Goal: Information Seeking & Learning: Understand process/instructions

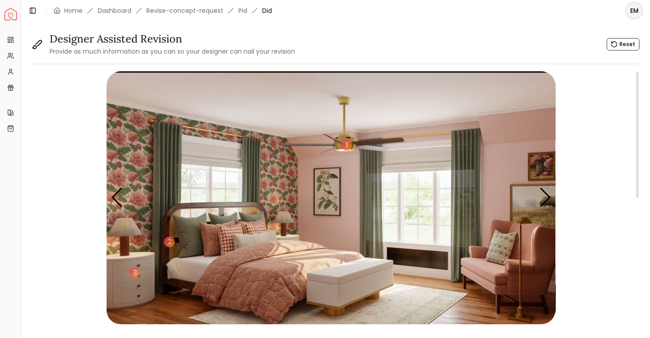
scroll to position [0, 0]
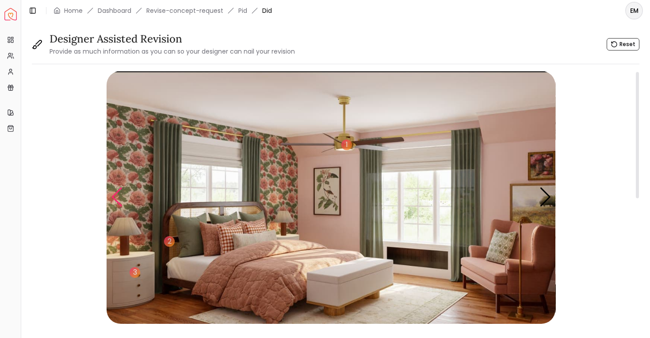
click at [120, 194] on div "Previous slide" at bounding box center [117, 196] width 12 height 19
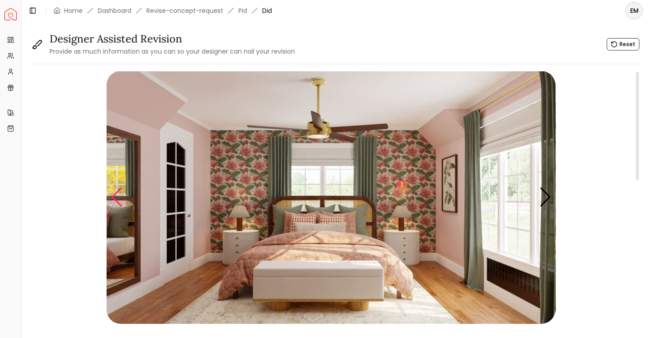
click at [120, 194] on div "Previous slide" at bounding box center [117, 196] width 12 height 19
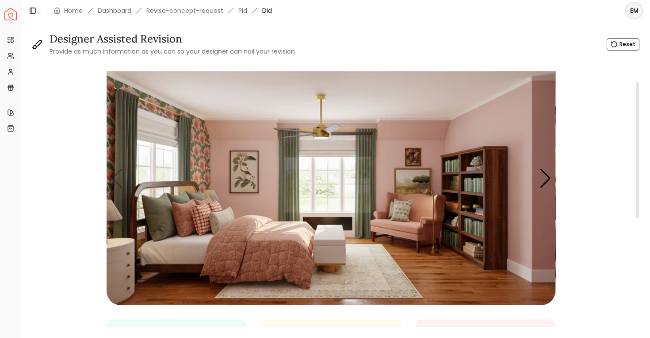
scroll to position [19, 0]
click at [543, 174] on div "Next slide" at bounding box center [546, 177] width 12 height 19
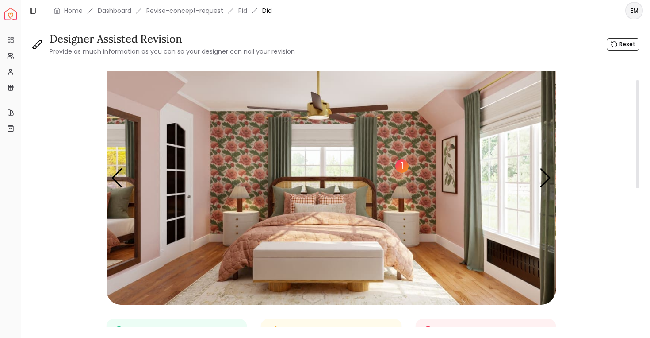
click at [401, 168] on div "1" at bounding box center [402, 165] width 13 height 13
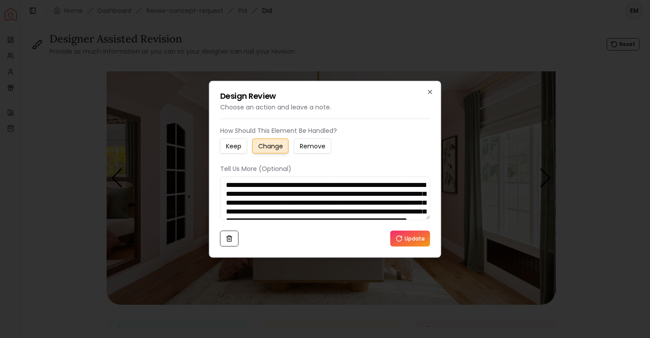
scroll to position [27, 0]
click at [436, 93] on div "**********" at bounding box center [325, 169] width 232 height 177
click at [426, 90] on div "**********" at bounding box center [325, 169] width 232 height 177
click at [434, 89] on div "**********" at bounding box center [325, 169] width 232 height 177
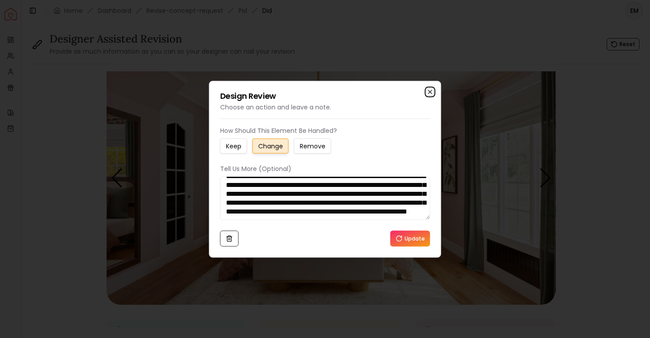
click at [432, 91] on icon "button" at bounding box center [430, 91] width 7 height 7
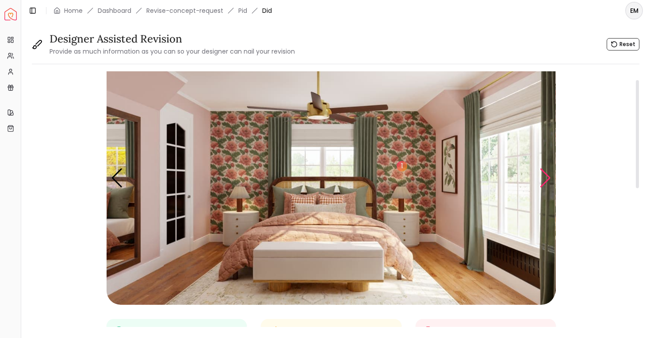
click at [543, 183] on div "Next slide" at bounding box center [546, 177] width 12 height 19
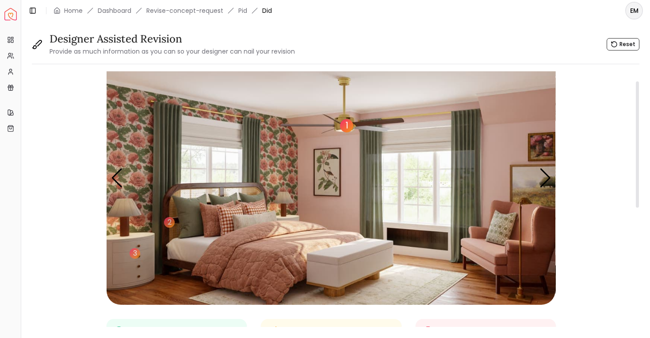
click at [345, 123] on div "1" at bounding box center [346, 125] width 13 height 13
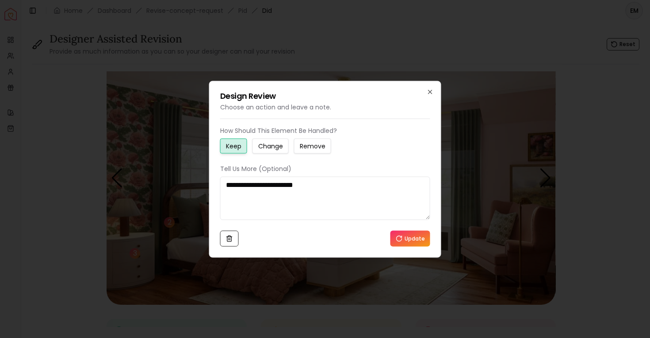
click at [435, 89] on div "**********" at bounding box center [325, 169] width 232 height 177
click at [428, 86] on div "**********" at bounding box center [325, 169] width 232 height 177
click at [428, 88] on div "**********" at bounding box center [325, 169] width 232 height 177
click at [434, 90] on div "**********" at bounding box center [325, 169] width 232 height 177
click at [430, 90] on icon "button" at bounding box center [430, 91] width 7 height 7
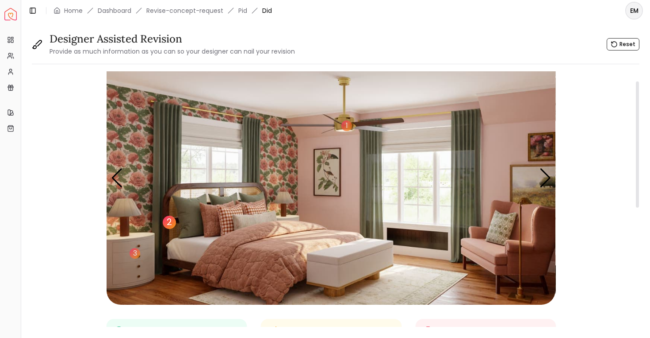
click at [169, 219] on div "2" at bounding box center [169, 221] width 13 height 13
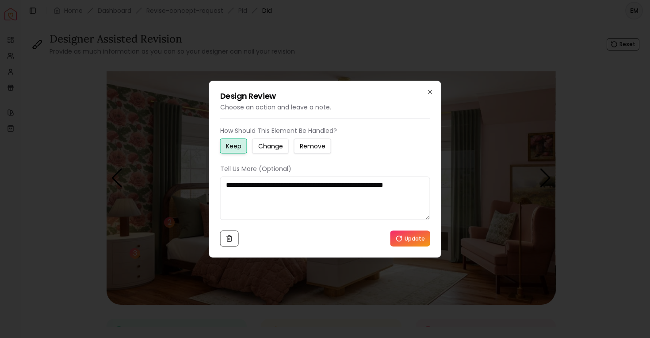
click at [429, 86] on div "**********" at bounding box center [325, 169] width 232 height 177
click at [429, 92] on icon "button" at bounding box center [431, 92] width 4 height 4
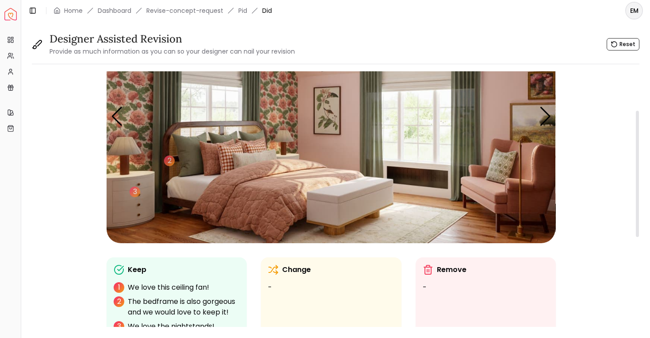
scroll to position [89, 0]
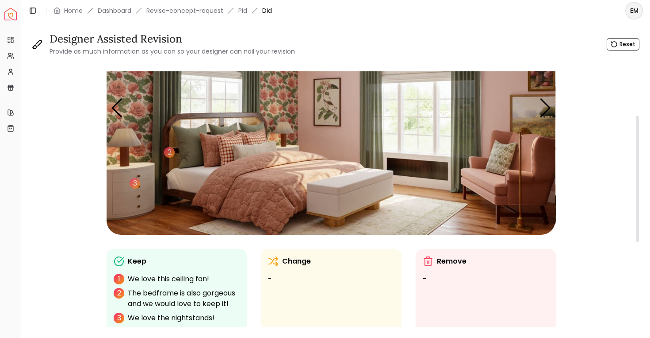
click at [127, 114] on img "3 / 5" at bounding box center [331, 108] width 449 height 253
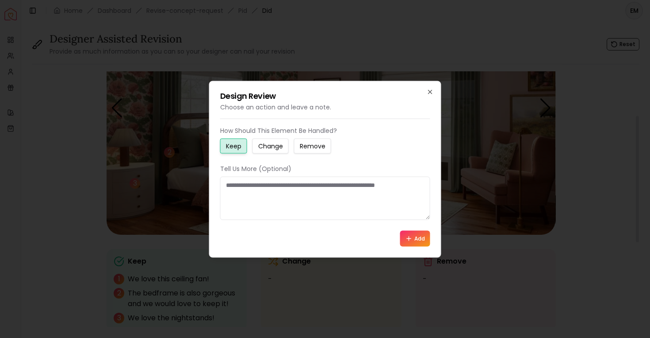
click at [119, 110] on div at bounding box center [325, 169] width 650 height 338
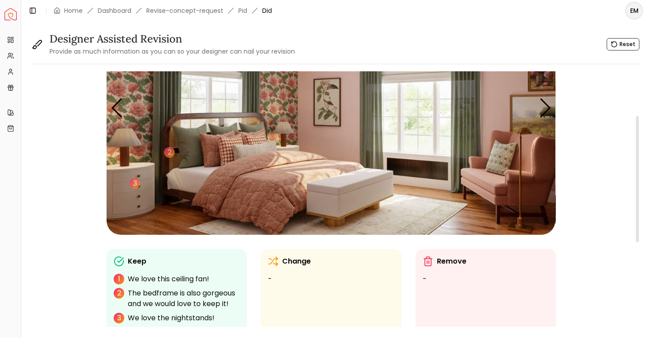
click at [119, 110] on div "Previous slide" at bounding box center [117, 107] width 12 height 19
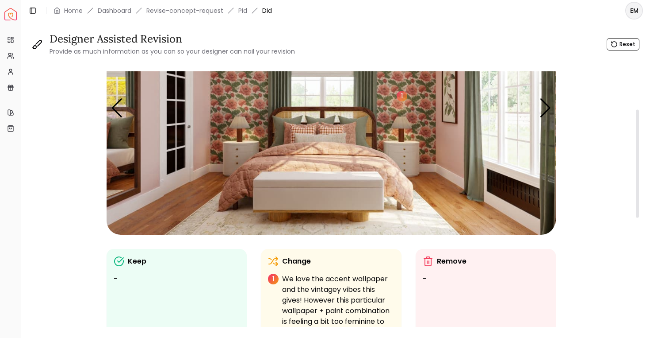
click at [119, 110] on div "Previous slide" at bounding box center [117, 107] width 12 height 19
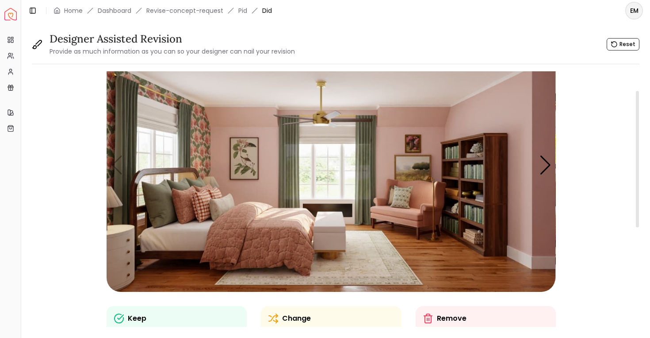
scroll to position [21, 0]
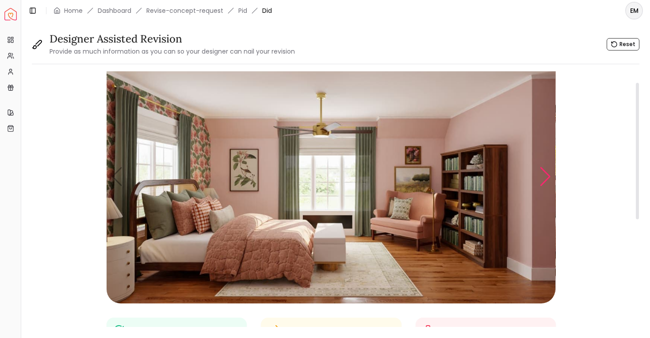
click at [543, 175] on div "Next slide" at bounding box center [546, 176] width 12 height 19
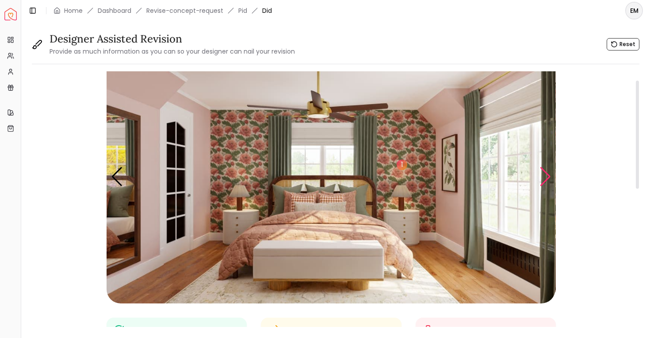
click at [546, 174] on div "Next slide" at bounding box center [546, 176] width 12 height 19
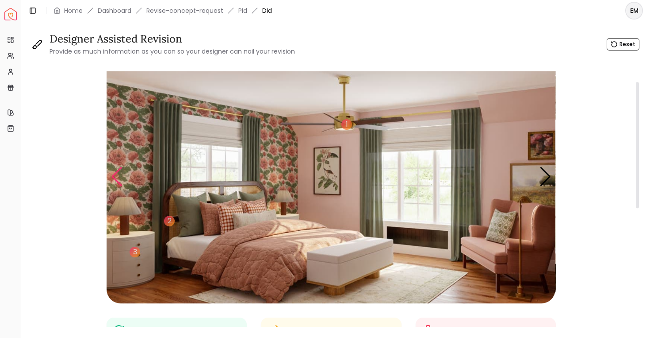
click at [115, 176] on div "Previous slide" at bounding box center [117, 176] width 12 height 19
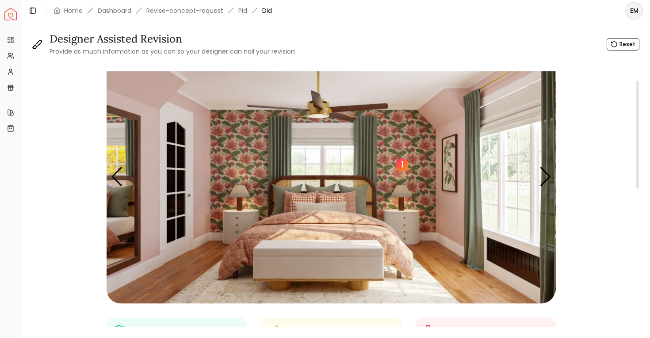
click at [401, 165] on div "1" at bounding box center [402, 164] width 13 height 13
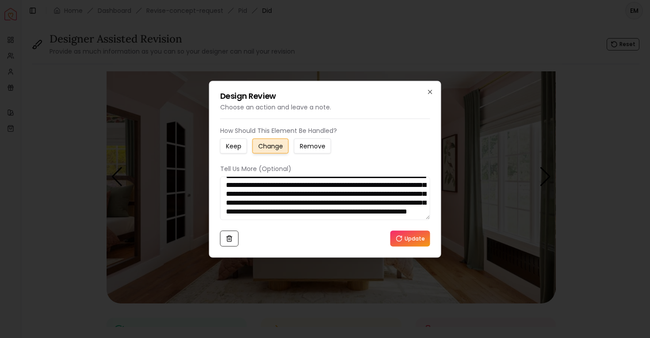
scroll to position [27, 0]
click at [427, 92] on icon "button" at bounding box center [430, 91] width 7 height 7
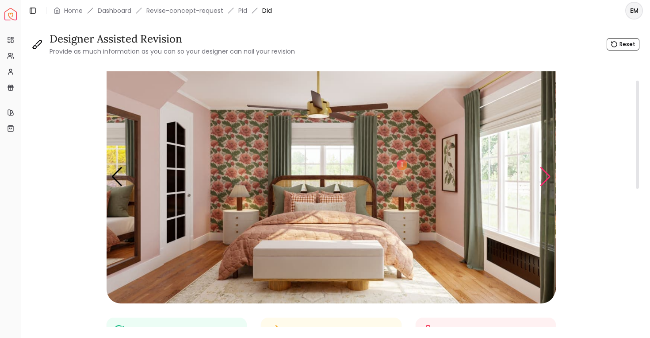
click at [551, 179] on div "Next slide" at bounding box center [546, 176] width 12 height 19
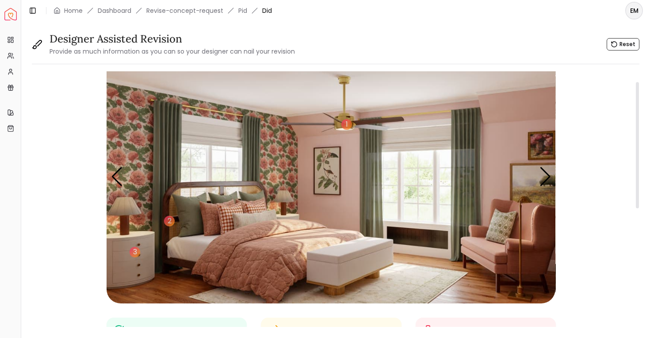
click at [333, 127] on img "3 / 5" at bounding box center [331, 176] width 449 height 253
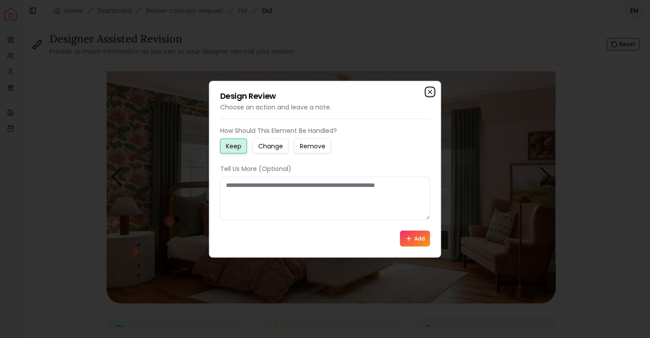
click at [427, 93] on icon "button" at bounding box center [430, 91] width 7 height 7
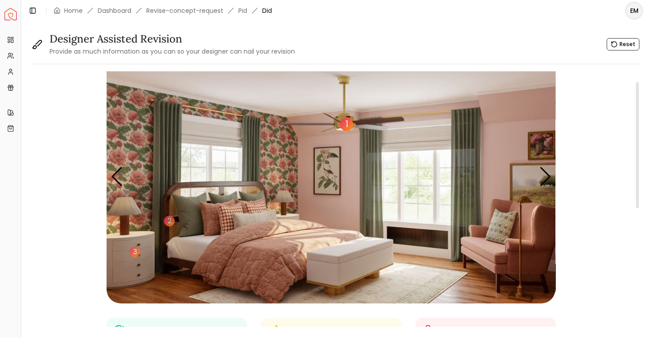
click at [348, 123] on div "1" at bounding box center [346, 124] width 13 height 13
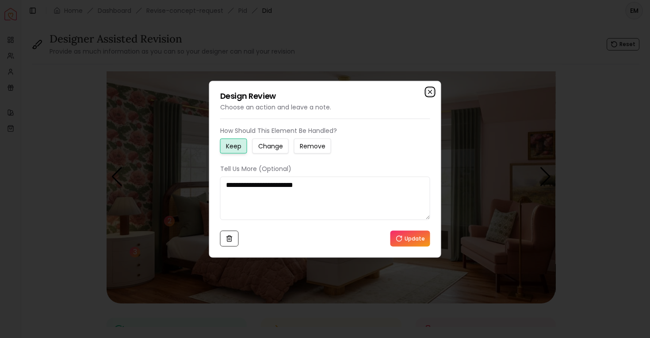
click at [433, 93] on icon "button" at bounding box center [430, 91] width 7 height 7
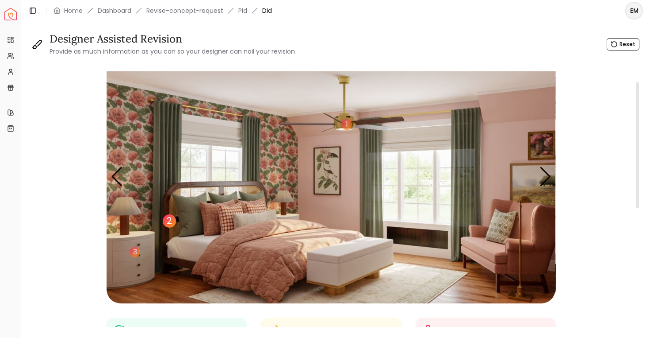
click at [171, 217] on div "2" at bounding box center [169, 220] width 13 height 13
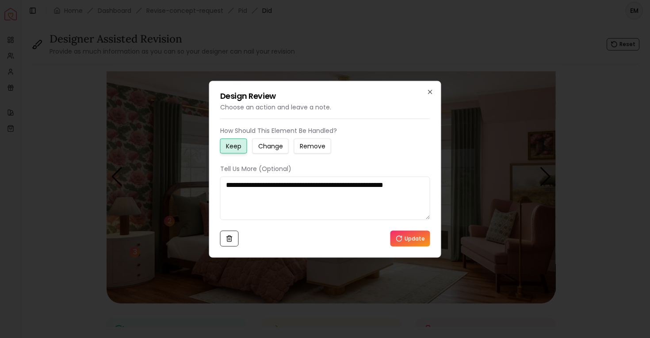
click at [430, 88] on div "**********" at bounding box center [325, 169] width 232 height 177
click at [429, 88] on icon "button" at bounding box center [430, 91] width 7 height 7
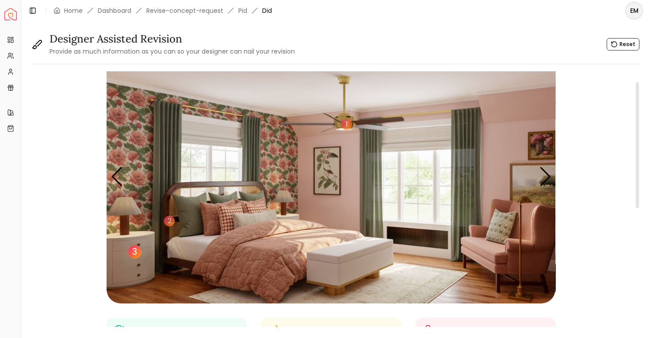
click at [131, 251] on div "3" at bounding box center [134, 251] width 13 height 13
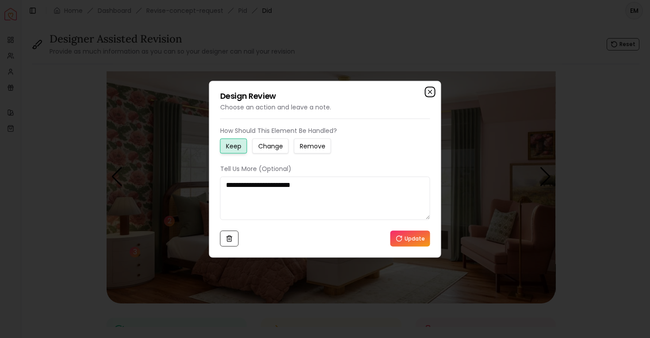
click at [432, 95] on icon "button" at bounding box center [430, 91] width 7 height 7
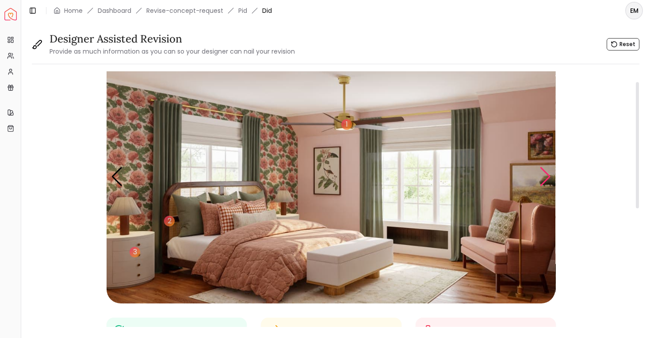
click at [546, 179] on div "Next slide" at bounding box center [546, 176] width 12 height 19
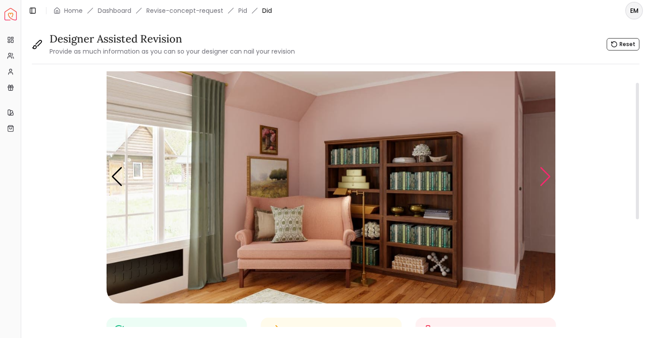
click at [546, 179] on div "Next slide" at bounding box center [546, 176] width 12 height 19
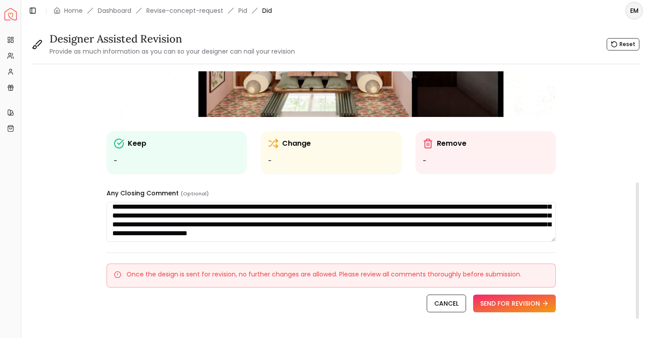
scroll to position [235, 0]
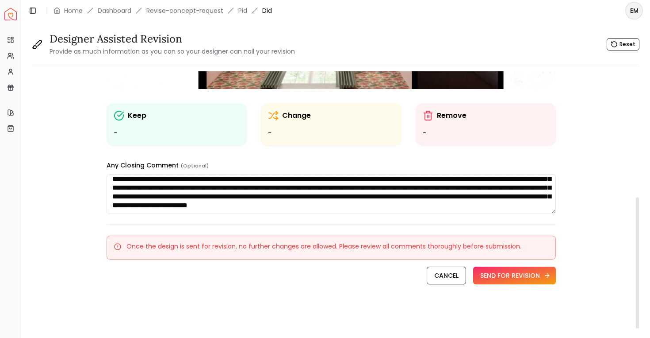
click at [518, 282] on button "SEND FOR REVISION" at bounding box center [514, 275] width 83 height 18
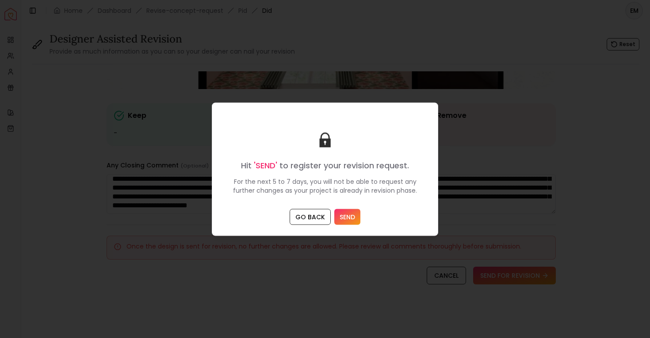
click at [350, 216] on button "SEND" at bounding box center [348, 216] width 26 height 16
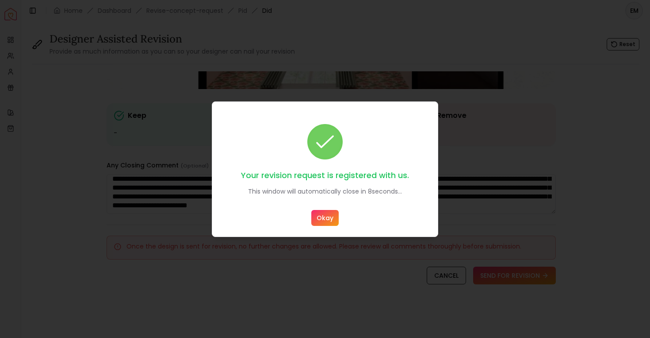
click at [322, 222] on button "Okay" at bounding box center [325, 218] width 27 height 16
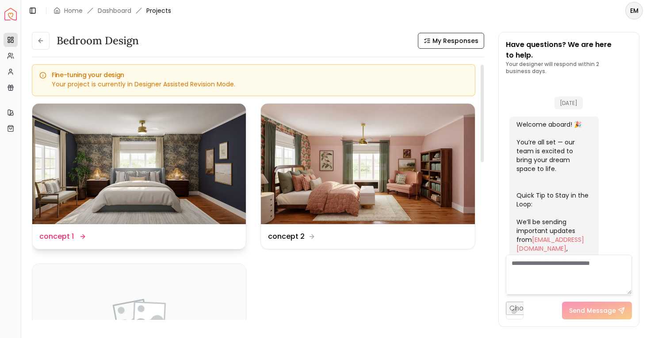
scroll to position [951, 0]
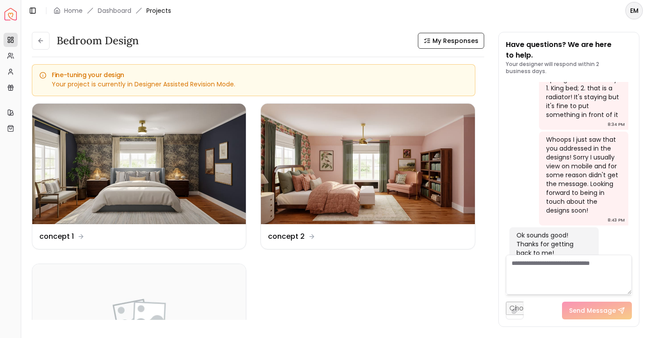
click at [550, 268] on textarea at bounding box center [569, 274] width 127 height 40
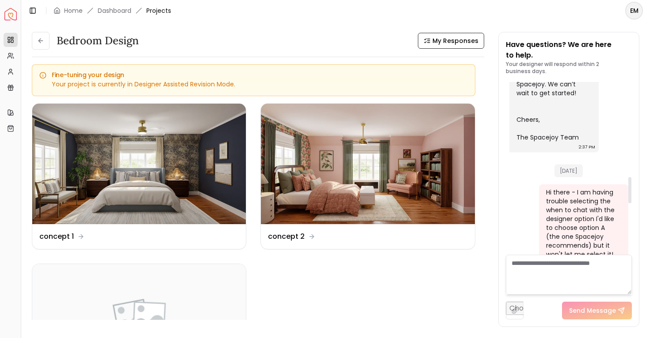
scroll to position [626, 0]
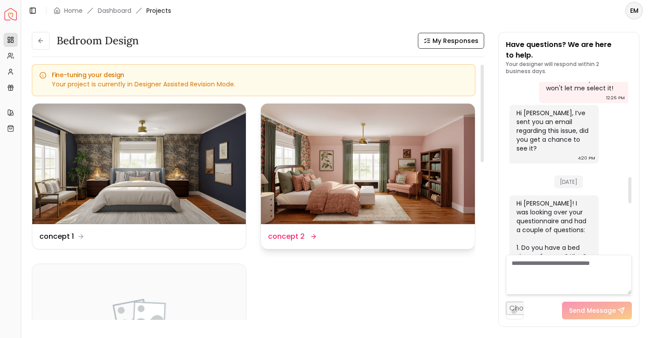
click at [292, 180] on img at bounding box center [368, 164] width 214 height 120
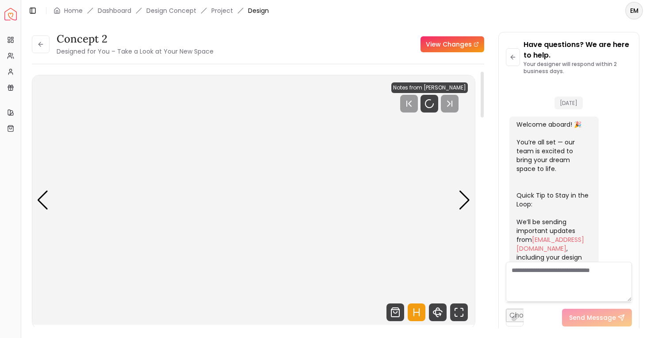
scroll to position [944, 0]
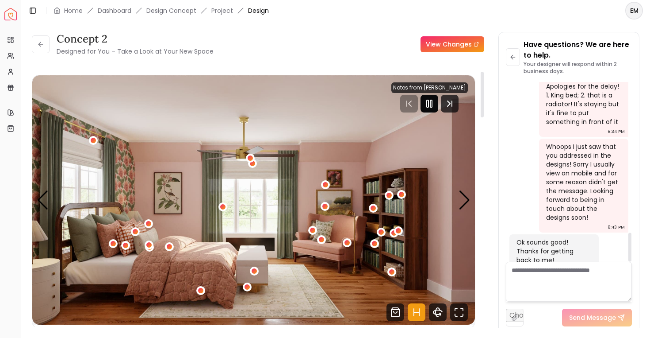
click at [435, 106] on icon "Pause" at bounding box center [429, 103] width 11 height 11
click at [531, 281] on textarea at bounding box center [569, 282] width 127 height 40
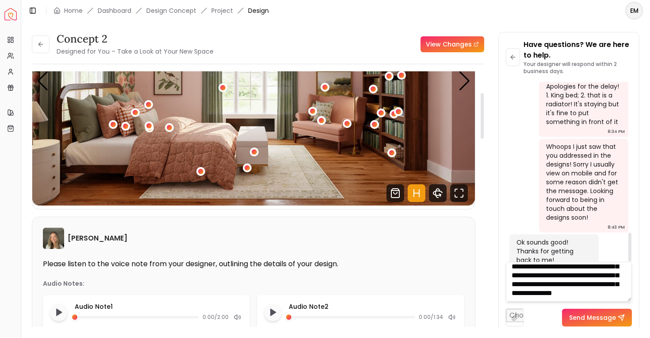
scroll to position [0, 0]
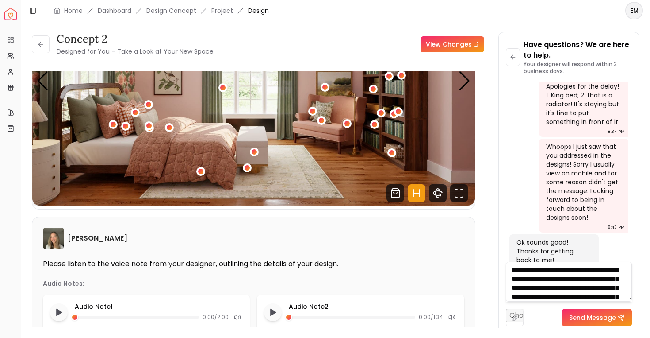
click at [549, 276] on textarea "**********" at bounding box center [569, 282] width 127 height 40
click at [594, 280] on textarea "**********" at bounding box center [569, 282] width 127 height 40
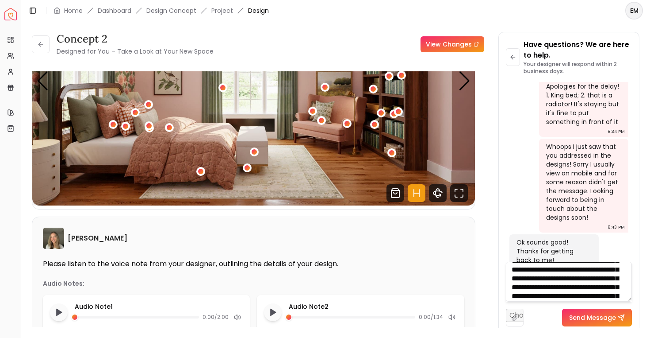
click at [581, 283] on textarea "**********" at bounding box center [569, 282] width 127 height 40
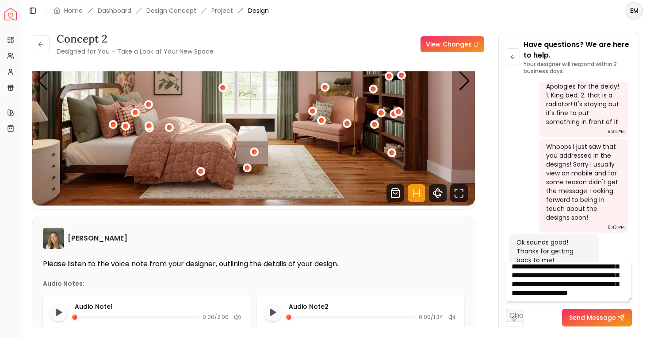
click at [523, 271] on textarea "**********" at bounding box center [569, 282] width 127 height 40
click at [554, 273] on textarea "**********" at bounding box center [569, 282] width 127 height 40
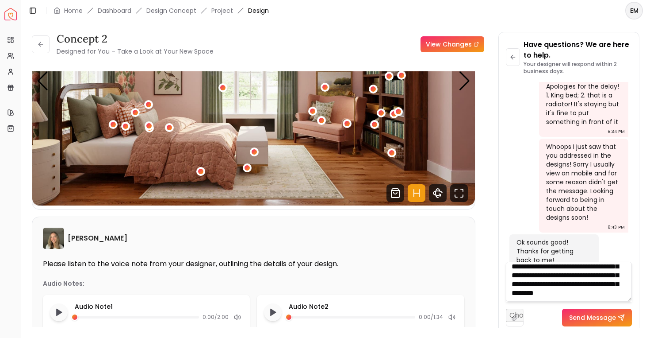
click at [567, 280] on textarea "**********" at bounding box center [569, 282] width 127 height 40
click at [550, 274] on textarea "**********" at bounding box center [569, 282] width 127 height 40
click at [560, 286] on textarea "**********" at bounding box center [569, 282] width 127 height 40
click at [561, 289] on textarea "**********" at bounding box center [569, 282] width 127 height 40
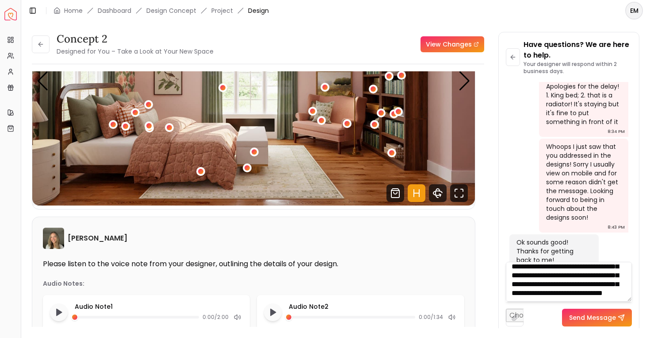
click at [578, 281] on textarea "**********" at bounding box center [569, 282] width 127 height 40
click at [577, 276] on textarea "**********" at bounding box center [569, 282] width 127 height 40
click at [604, 287] on textarea "**********" at bounding box center [569, 282] width 127 height 40
click at [604, 290] on textarea "**********" at bounding box center [569, 282] width 127 height 40
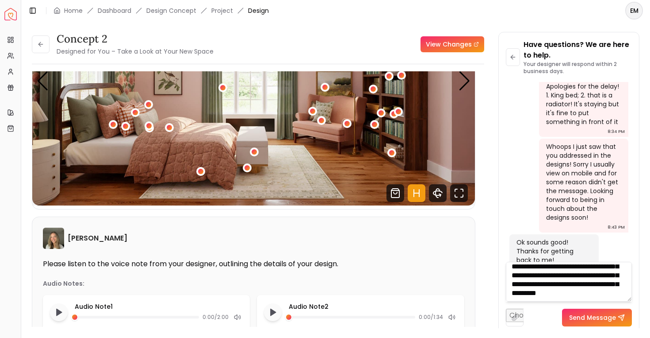
scroll to position [115, 0]
type textarea "**********"
click at [602, 324] on button "Send Message" at bounding box center [597, 317] width 70 height 18
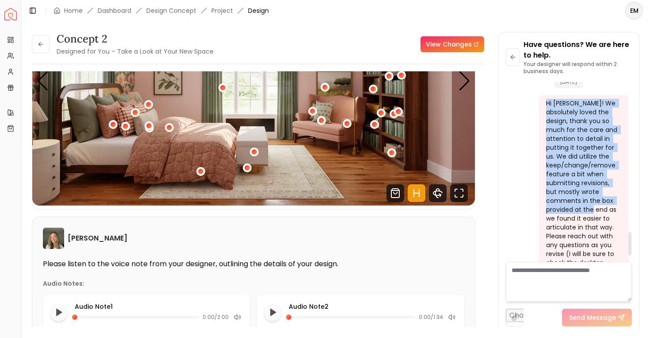
scroll to position [1156, 0]
drag, startPoint x: 554, startPoint y: 157, endPoint x: 619, endPoint y: 185, distance: 70.4
click at [619, 185] on div "Hi [PERSON_NAME]! We absolutely loved the design, thank you so much for the car…" at bounding box center [583, 208] width 89 height 227
click at [619, 185] on div "Hi [PERSON_NAME]! We absolutely loved the design, thank you so much for the car…" at bounding box center [582, 204] width 73 height 212
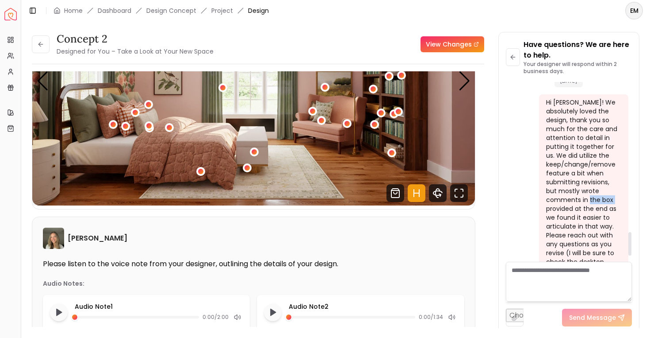
click at [619, 185] on div "Hi [PERSON_NAME]! We absolutely loved the design, thank you so much for the car…" at bounding box center [582, 204] width 73 height 212
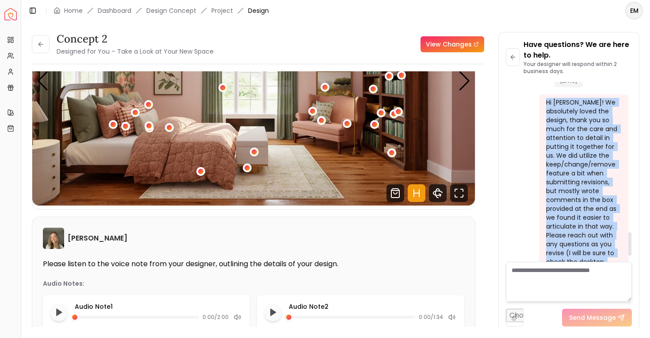
click at [619, 185] on div "Hi [PERSON_NAME]! We absolutely loved the design, thank you so much for the car…" at bounding box center [582, 204] width 73 height 212
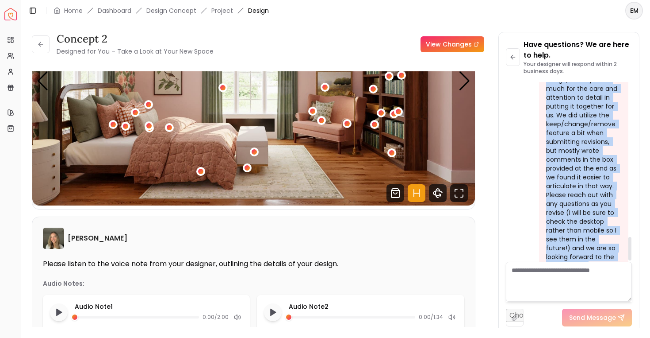
scroll to position [1203, 0]
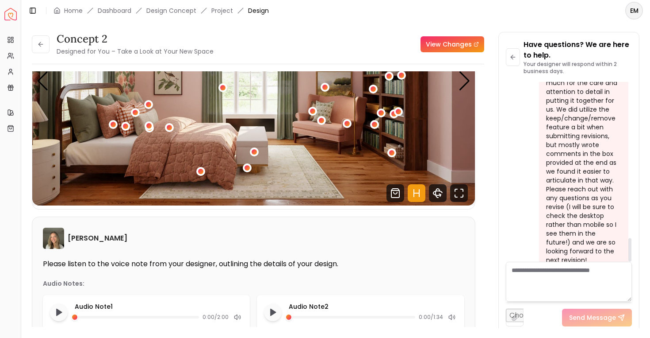
click at [619, 185] on div "Hi [PERSON_NAME]! We absolutely loved the design, thank you so much for the car…" at bounding box center [582, 158] width 73 height 212
click at [607, 192] on div "Hi [PERSON_NAME]! We absolutely loved the design, thank you so much for the car…" at bounding box center [582, 158] width 73 height 212
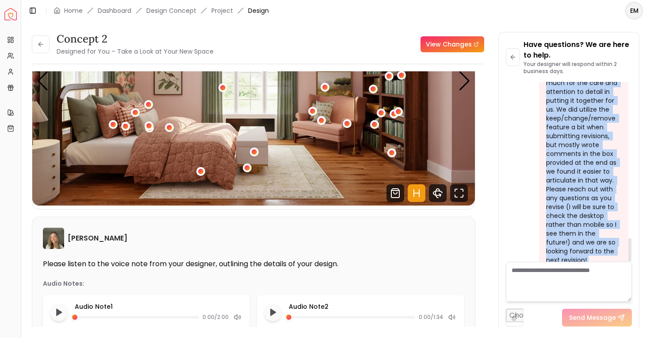
click at [607, 192] on div "Hi [PERSON_NAME]! We absolutely loved the design, thank you so much for the car…" at bounding box center [582, 158] width 73 height 212
click at [614, 203] on div "Hi [PERSON_NAME]! We absolutely loved the design, thank you so much for the car…" at bounding box center [582, 158] width 73 height 212
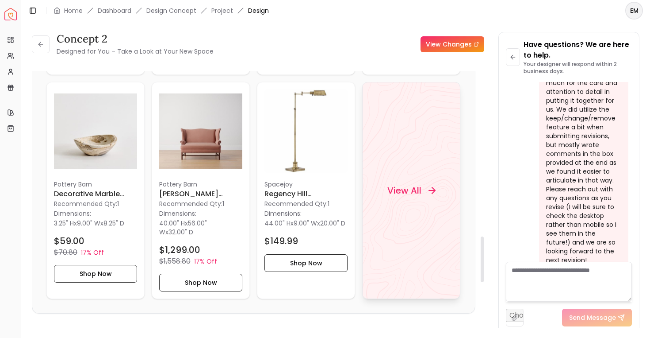
scroll to position [0, 0]
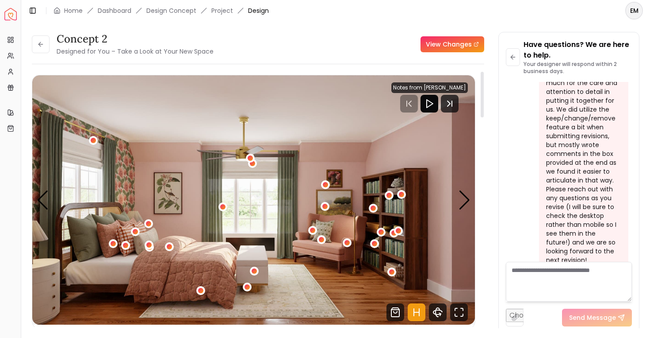
click at [53, 43] on div "concept 2 Designed for You – Take a Look at Your New Space" at bounding box center [123, 44] width 182 height 25
click at [44, 43] on button at bounding box center [41, 44] width 18 height 18
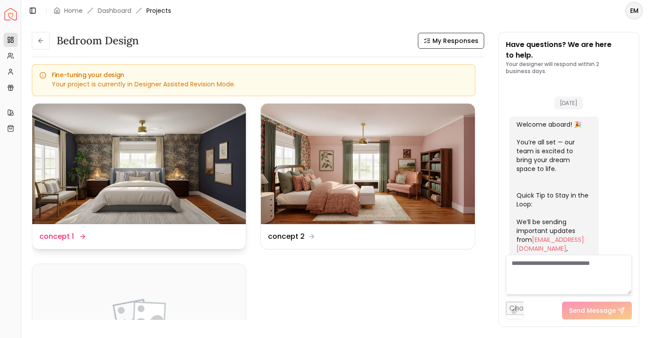
scroll to position [1210, 0]
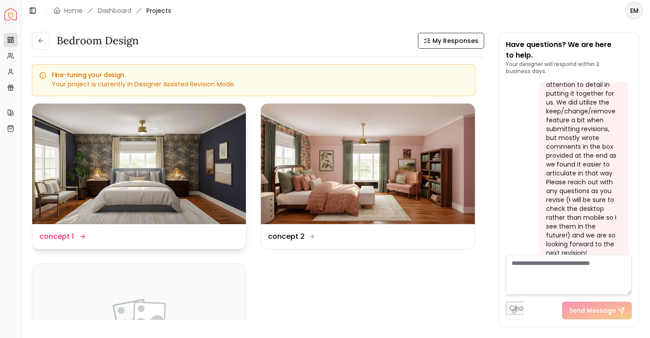
click at [130, 143] on img at bounding box center [139, 164] width 214 height 120
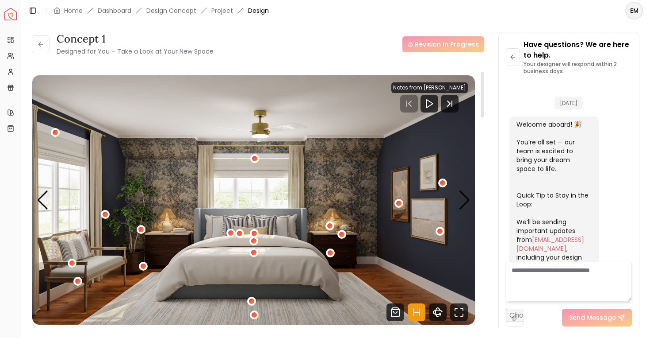
scroll to position [1203, 0]
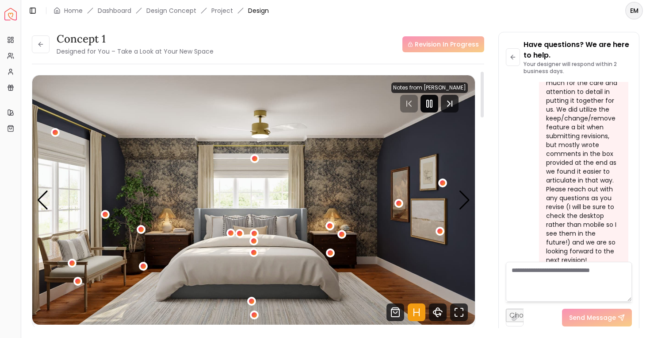
click at [435, 105] on icon "Pause" at bounding box center [429, 103] width 11 height 11
click at [417, 309] on icon "Hotspots Toggle" at bounding box center [417, 312] width 18 height 18
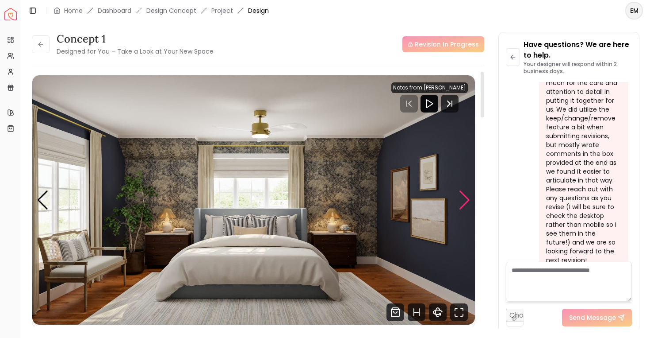
click at [465, 200] on div "Next slide" at bounding box center [465, 199] width 12 height 19
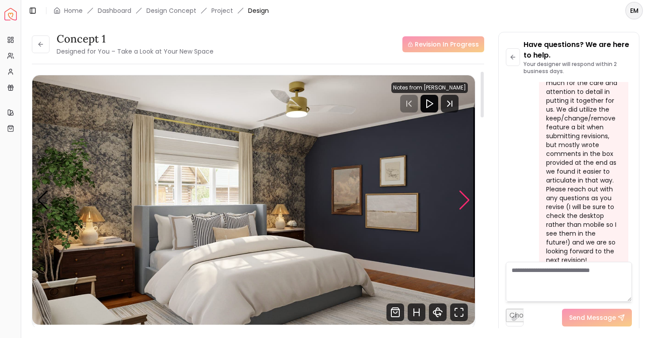
click at [465, 200] on div "Next slide" at bounding box center [465, 199] width 12 height 19
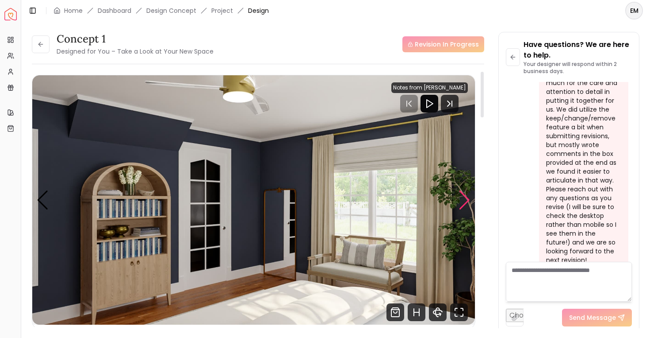
click at [465, 200] on div "Next slide" at bounding box center [465, 199] width 12 height 19
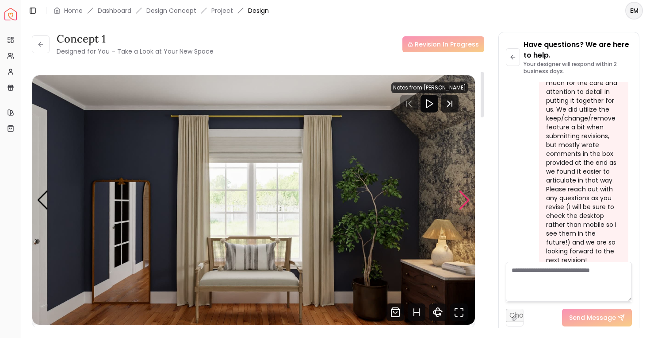
click at [465, 200] on div "Next slide" at bounding box center [465, 199] width 12 height 19
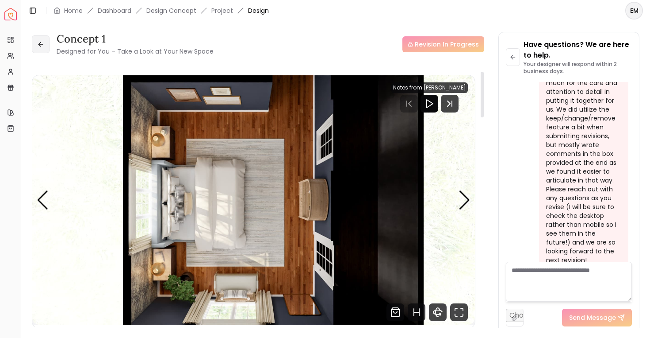
click at [37, 37] on button at bounding box center [41, 44] width 18 height 18
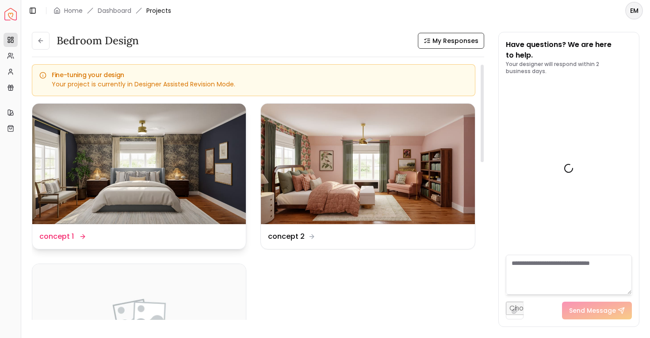
scroll to position [1210, 0]
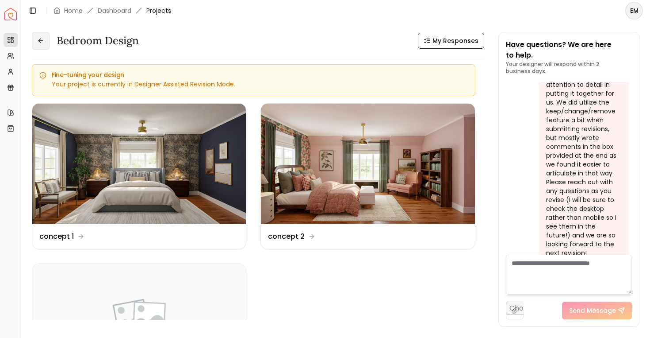
click at [46, 45] on button at bounding box center [41, 41] width 18 height 18
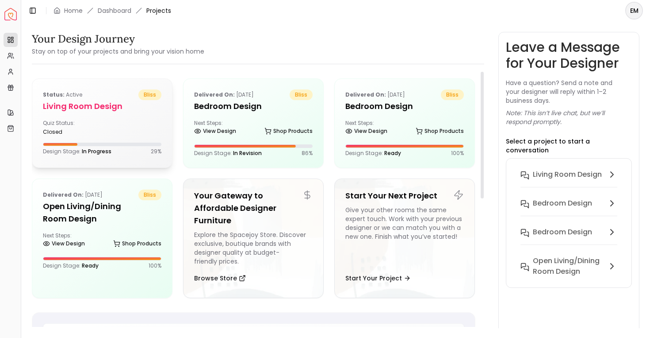
click at [82, 106] on h5 "Living Room design" at bounding box center [102, 106] width 119 height 12
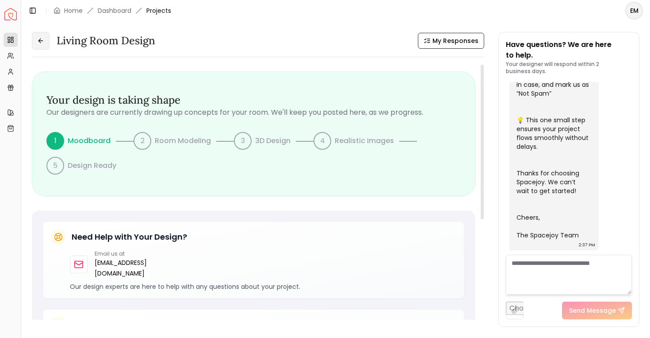
click at [41, 36] on button at bounding box center [41, 41] width 18 height 18
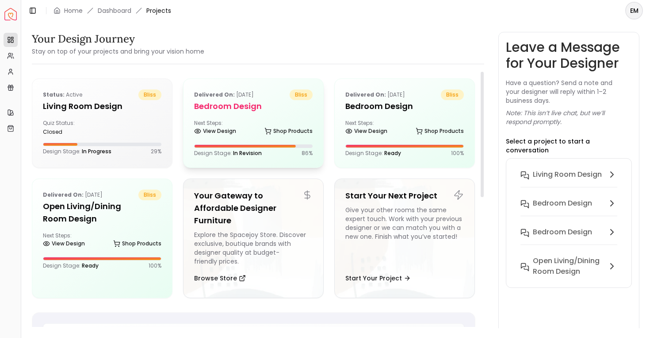
click at [206, 116] on div "Delivered on: [DATE] bliss Bedroom design Next Steps: View Design Shop Products…" at bounding box center [254, 123] width 140 height 88
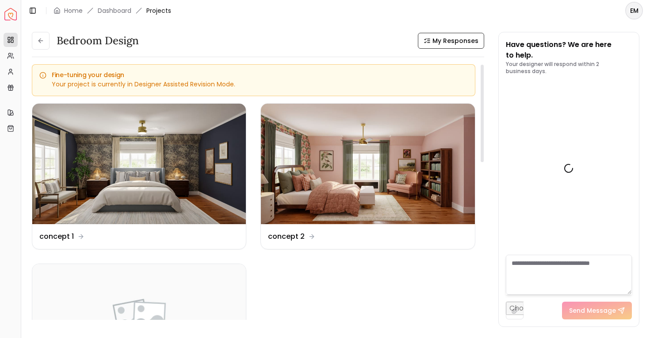
scroll to position [1210, 0]
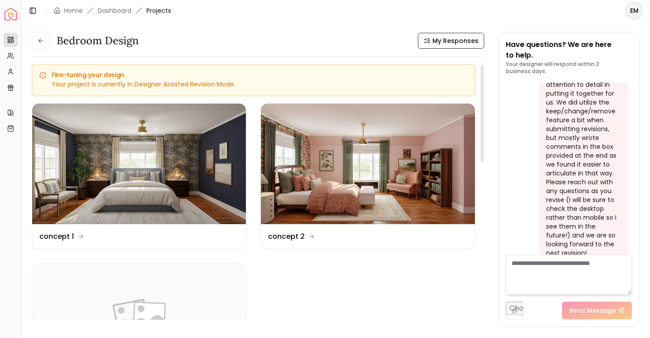
click at [132, 78] on div "Fine-tuning your design Your project is currently in Designer Assisted Revision…" at bounding box center [254, 80] width 444 height 32
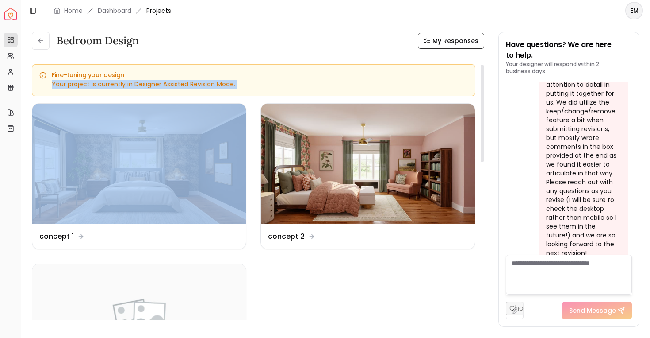
click at [132, 78] on div "Fine-tuning your design Your project is currently in Designer Assisted Revision…" at bounding box center [254, 80] width 444 height 32
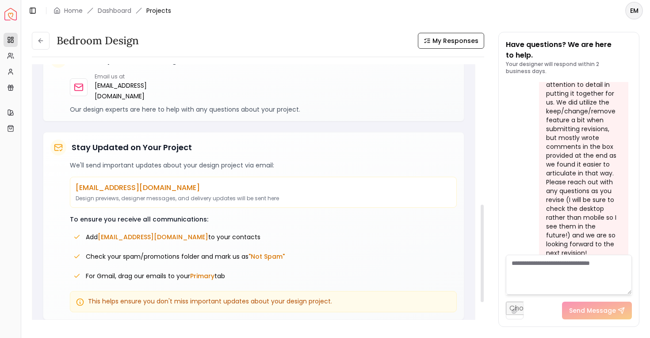
scroll to position [0, 0]
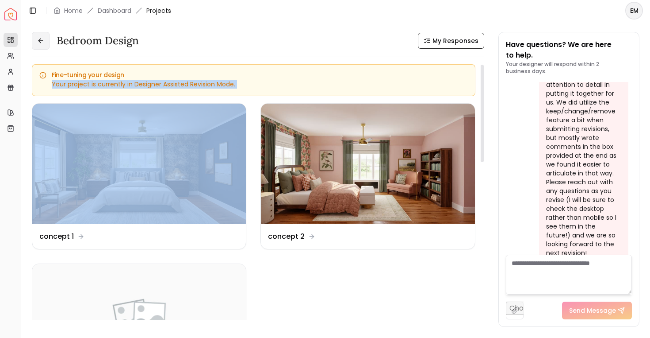
click at [43, 41] on icon at bounding box center [40, 40] width 7 height 7
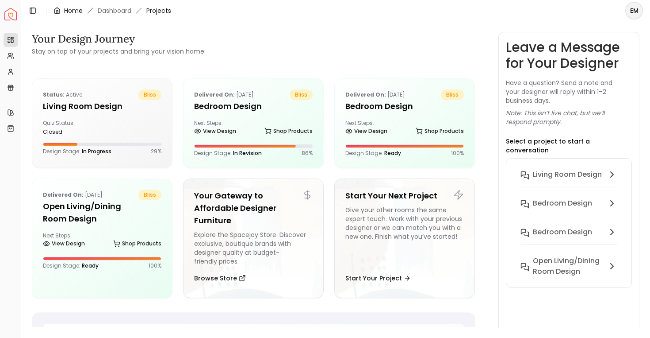
click at [79, 10] on link "Home" at bounding box center [73, 10] width 19 height 9
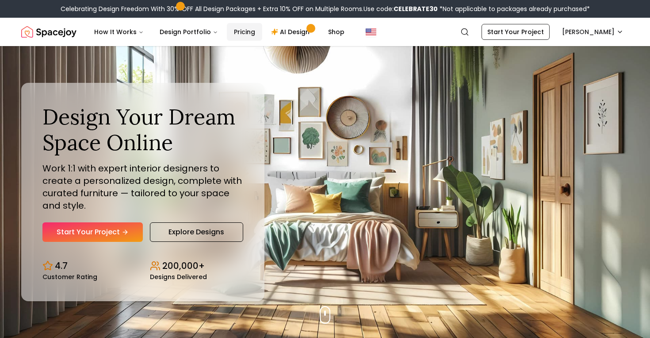
click at [236, 32] on link "Pricing" at bounding box center [244, 32] width 35 height 18
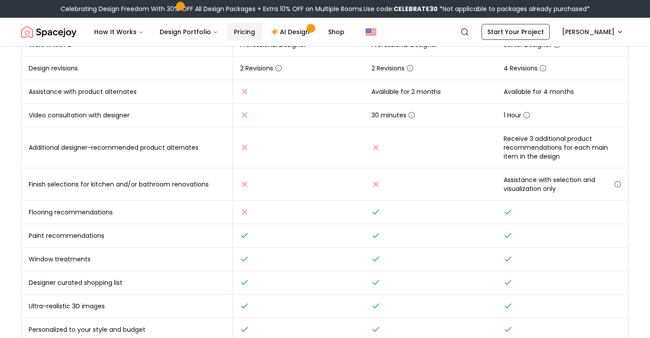
scroll to position [204, 0]
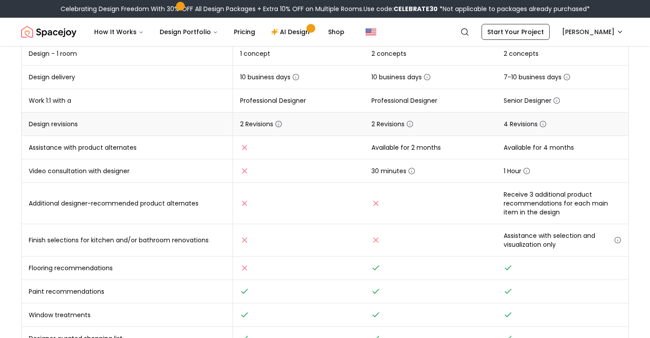
click at [278, 125] on icon "button" at bounding box center [278, 123] width 7 height 7
drag, startPoint x: 223, startPoint y: 138, endPoint x: 249, endPoint y: 165, distance: 37.5
click at [249, 162] on div "Revision request must be submitted [DATE] of receiving your design" at bounding box center [278, 145] width 127 height 33
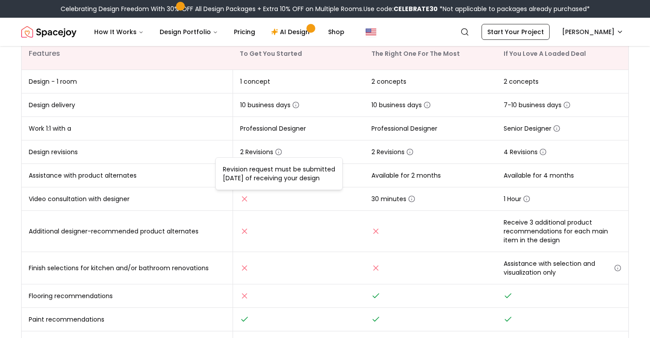
scroll to position [168, 0]
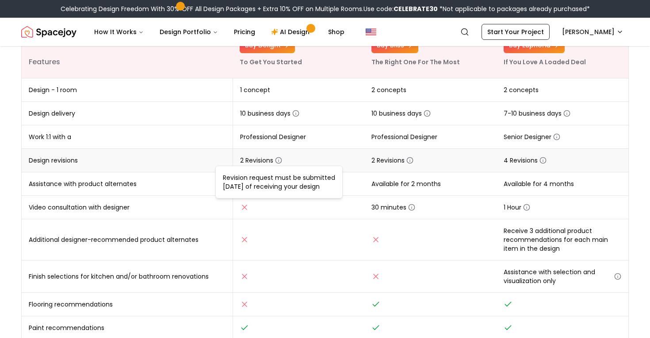
click at [304, 150] on td "2 Revisions" at bounding box center [299, 160] width 132 height 23
click at [412, 208] on icon "button" at bounding box center [411, 207] width 7 height 7
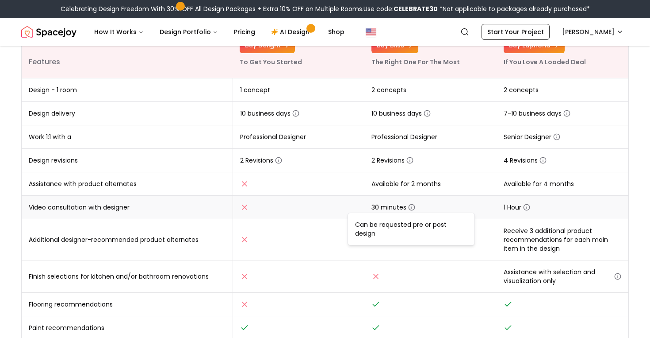
click at [412, 208] on icon "button" at bounding box center [411, 207] width 7 height 7
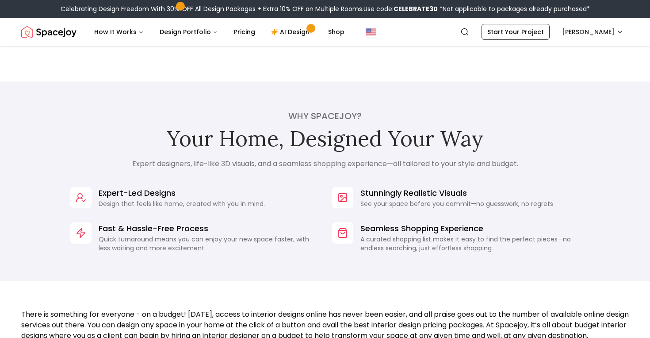
scroll to position [653, 0]
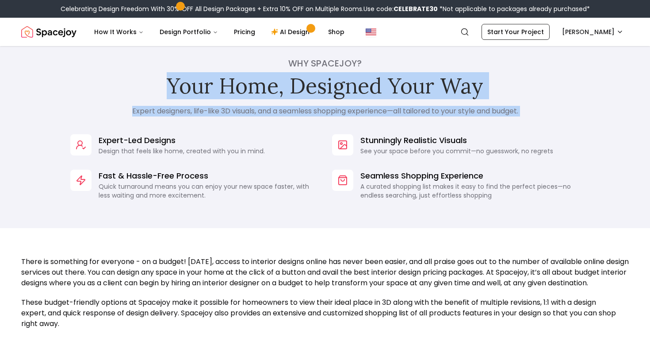
drag, startPoint x: 164, startPoint y: 90, endPoint x: 225, endPoint y: 129, distance: 72.4
click at [225, 129] on div "Why Spacejoy? Your Home, Designed Your Way Expert designers, life-like 3D visua…" at bounding box center [325, 128] width 650 height 199
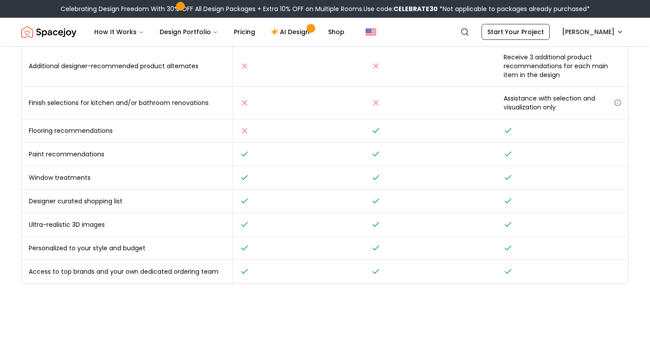
scroll to position [82, 0]
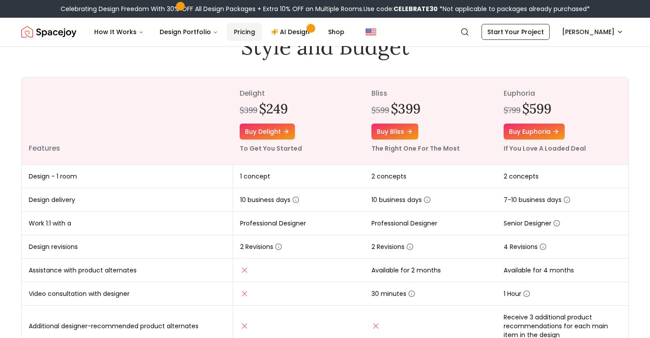
click at [243, 28] on link "Pricing" at bounding box center [244, 32] width 35 height 18
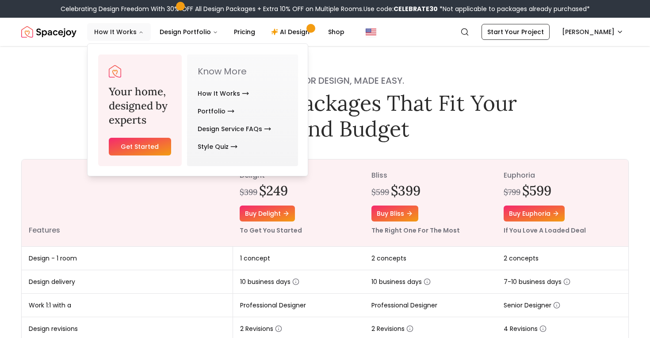
click at [117, 28] on button "How It Works" at bounding box center [119, 32] width 64 height 18
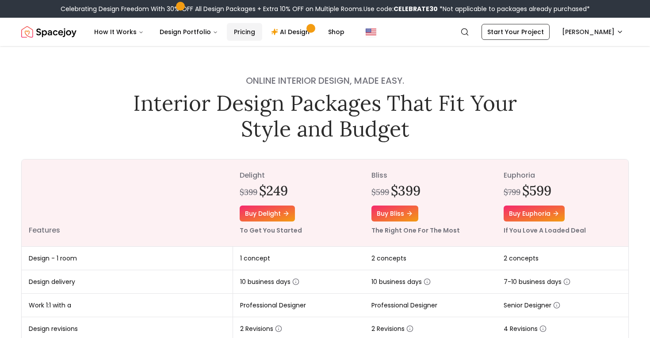
click at [246, 31] on link "Pricing" at bounding box center [244, 32] width 35 height 18
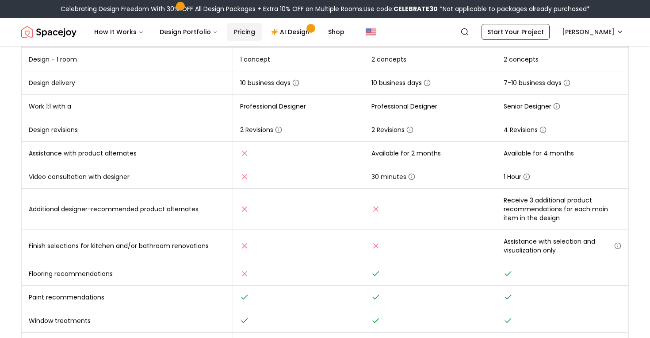
scroll to position [245, 0]
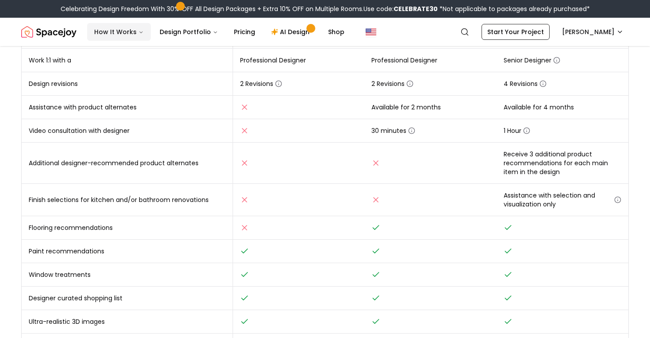
click at [122, 33] on button "How It Works" at bounding box center [119, 32] width 64 height 18
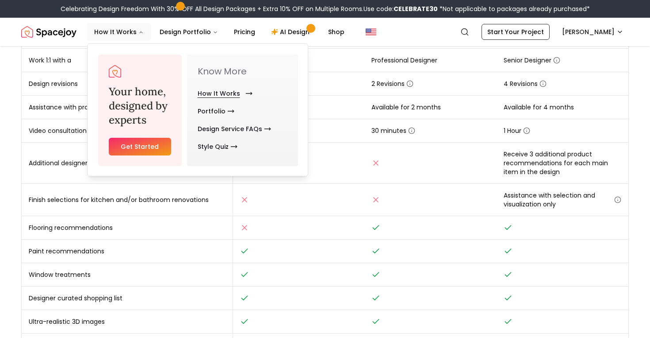
click at [217, 96] on link "How It Works" at bounding box center [223, 94] width 51 height 18
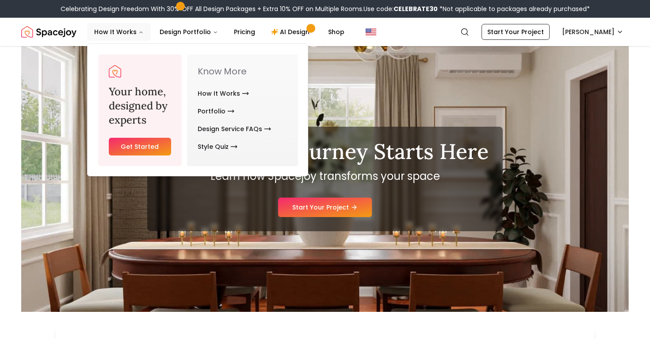
click at [376, 178] on p "Learn how Spacejoy transforms your space" at bounding box center [325, 176] width 327 height 14
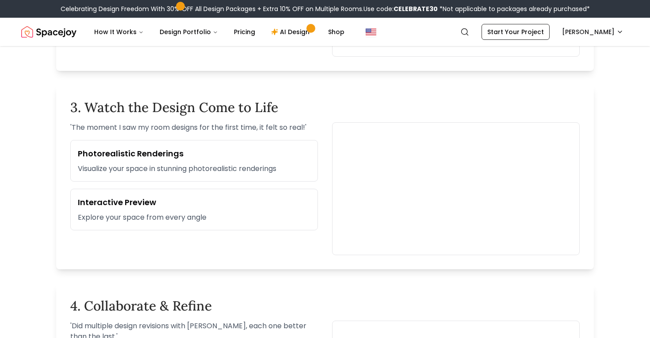
scroll to position [648, 0]
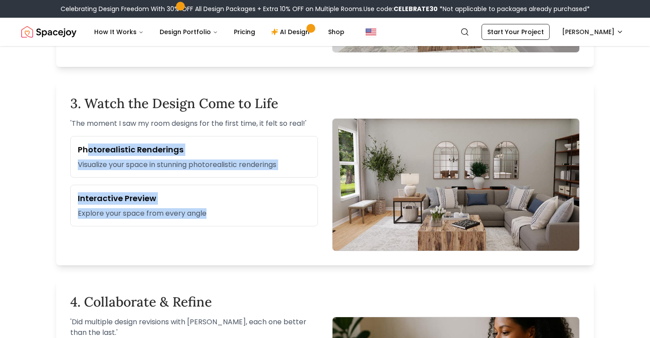
drag, startPoint x: 86, startPoint y: 145, endPoint x: 139, endPoint y: 223, distance: 94.5
click at [139, 223] on div "Photorealistic Renderings Visualize your space in stunning photorealistic rende…" at bounding box center [194, 181] width 248 height 90
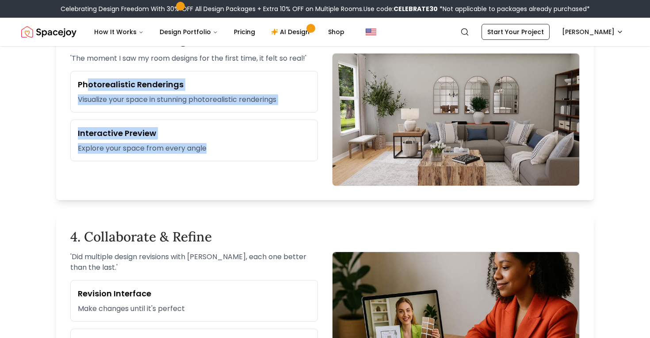
scroll to position [864, 0]
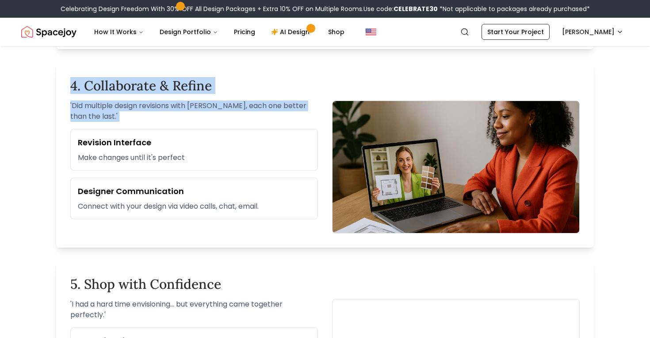
drag, startPoint x: 113, startPoint y: 73, endPoint x: 115, endPoint y: 126, distance: 53.1
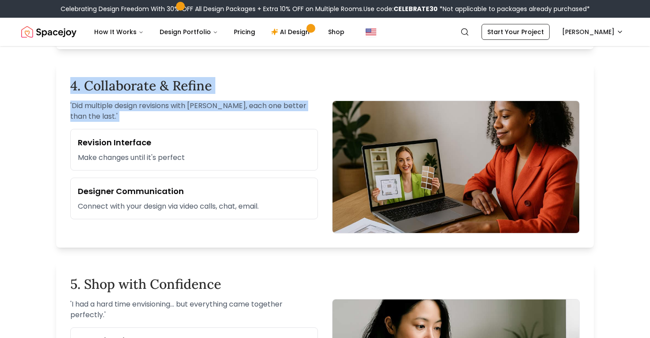
click at [115, 126] on div "4. Collaborate & Refine ' Did multiple design revisions with [PERSON_NAME], eac…" at bounding box center [325, 155] width 538 height 184
click at [116, 115] on p "' Did multiple design revisions with [PERSON_NAME], each one better than the la…" at bounding box center [194, 110] width 248 height 21
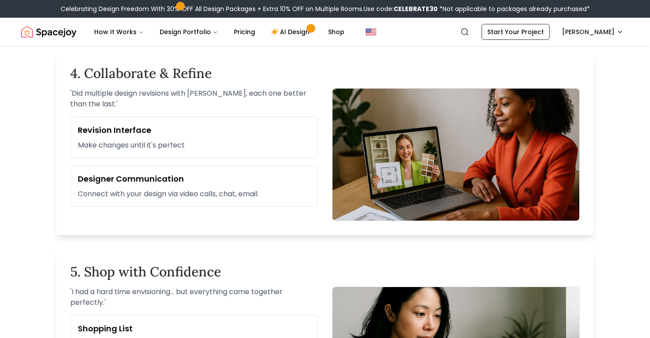
scroll to position [877, 0]
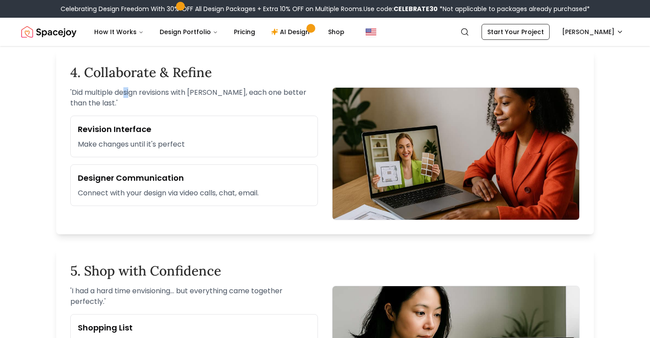
drag, startPoint x: 126, startPoint y: 93, endPoint x: 131, endPoint y: 92, distance: 5.2
click at [131, 92] on p "' Did multiple design revisions with [PERSON_NAME], each one better than the la…" at bounding box center [194, 97] width 248 height 21
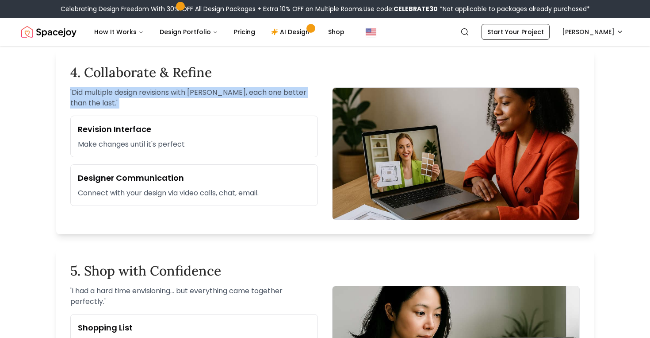
click at [131, 92] on p "' Did multiple design revisions with [PERSON_NAME], each one better than the la…" at bounding box center [194, 97] width 248 height 21
click at [135, 96] on p "' Did multiple design revisions with [PERSON_NAME], each one better than the la…" at bounding box center [194, 97] width 248 height 21
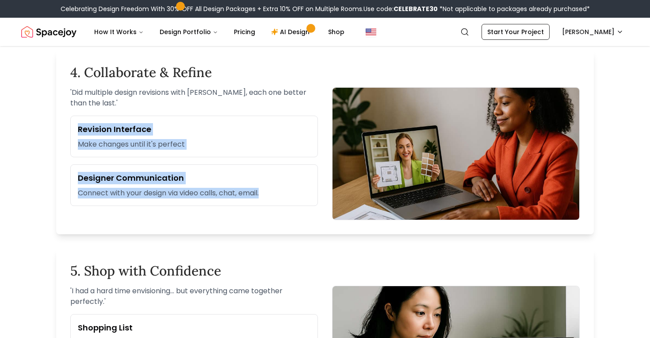
drag, startPoint x: 136, startPoint y: 105, endPoint x: 58, endPoint y: 210, distance: 130.5
click at [58, 210] on div "4. Collaborate & Refine ' Did multiple design revisions with [PERSON_NAME], eac…" at bounding box center [325, 142] width 538 height 184
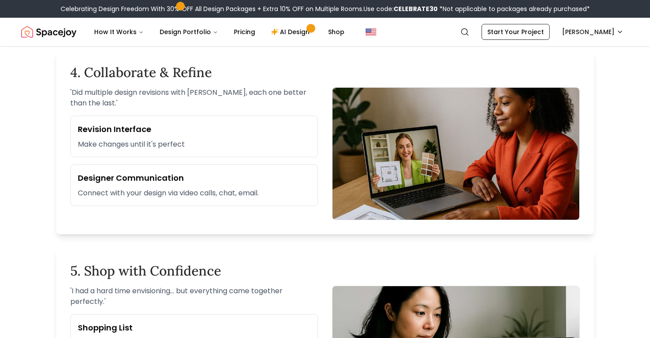
click at [58, 209] on div "4. Collaborate & Refine ' Did multiple design revisions with [PERSON_NAME], eac…" at bounding box center [325, 142] width 538 height 184
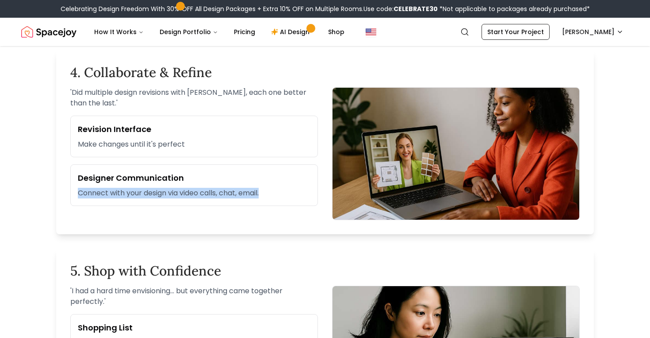
drag, startPoint x: 273, startPoint y: 187, endPoint x: 285, endPoint y: 198, distance: 16.9
click at [285, 198] on div "Designer Communication Connect with your design via video calls, chat, email." at bounding box center [194, 185] width 248 height 42
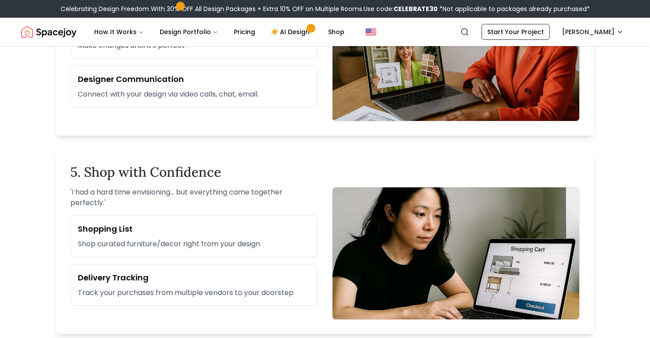
click at [264, 181] on div "5. Shop with Confidence ' I had a hard time envisioning... but everything came …" at bounding box center [325, 242] width 538 height 184
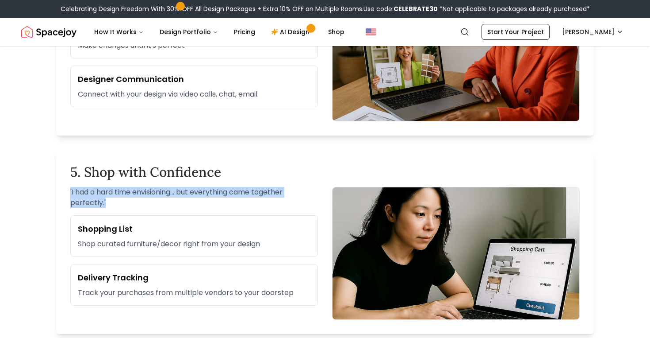
drag, startPoint x: 251, startPoint y: 172, endPoint x: 265, endPoint y: 204, distance: 35.1
click at [265, 205] on div "5. Shop with Confidence ' I had a hard time envisioning... but everything came …" at bounding box center [325, 242] width 538 height 184
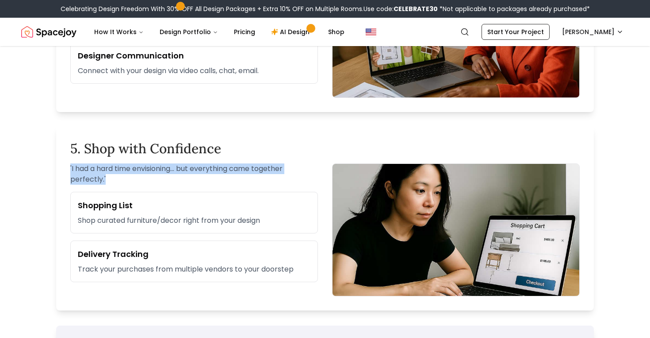
scroll to position [1025, 0]
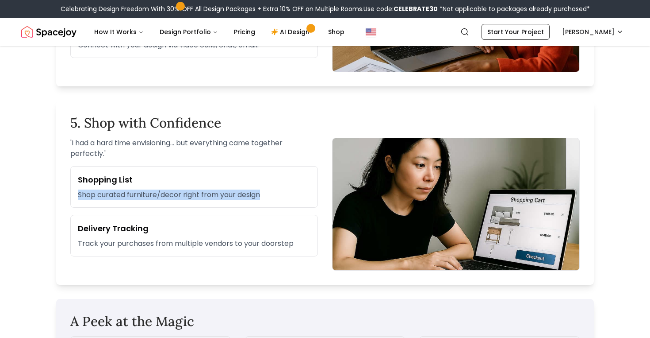
drag, startPoint x: 265, startPoint y: 182, endPoint x: 283, endPoint y: 207, distance: 31.0
click at [283, 207] on div "Shopping List Shop curated furniture/decor right from your design" at bounding box center [194, 187] width 248 height 42
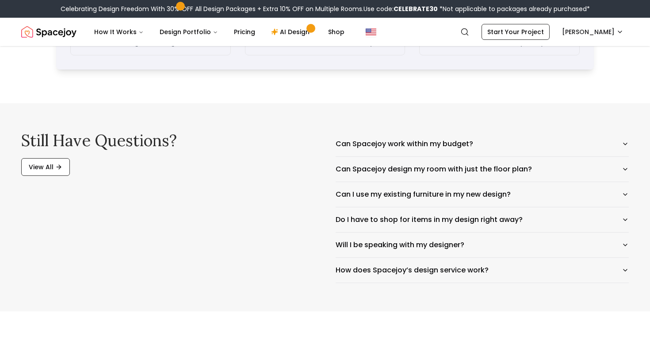
scroll to position [1328, 0]
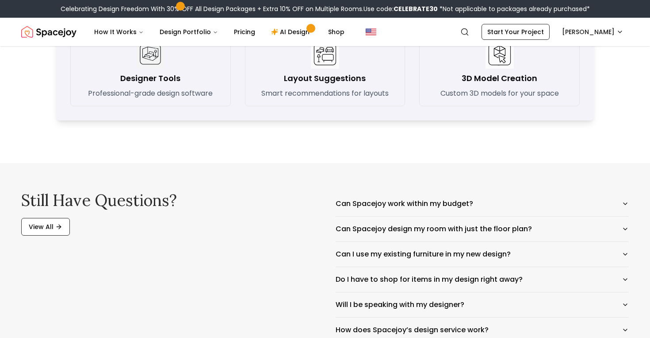
click at [309, 96] on p "Smart recommendations for layouts" at bounding box center [325, 93] width 127 height 11
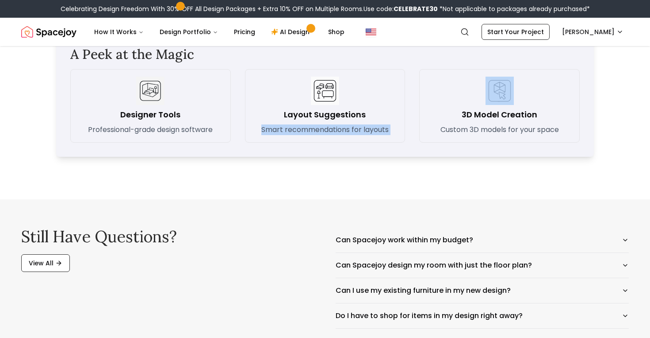
scroll to position [1289, 0]
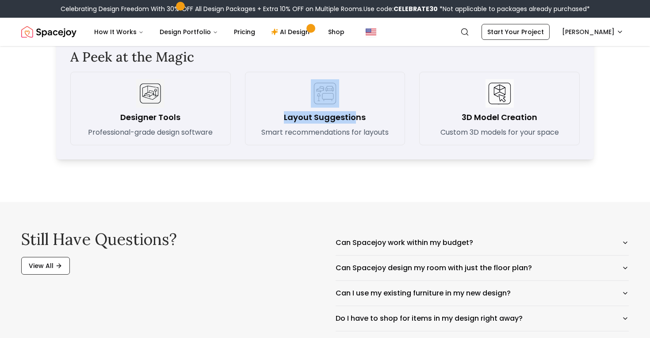
drag, startPoint x: 309, startPoint y: 96, endPoint x: 356, endPoint y: 122, distance: 53.5
click at [356, 122] on div "Layout Suggestions Smart recommendations for layouts" at bounding box center [326, 108] width 146 height 58
click at [366, 131] on p "Smart recommendations for layouts" at bounding box center [325, 132] width 127 height 11
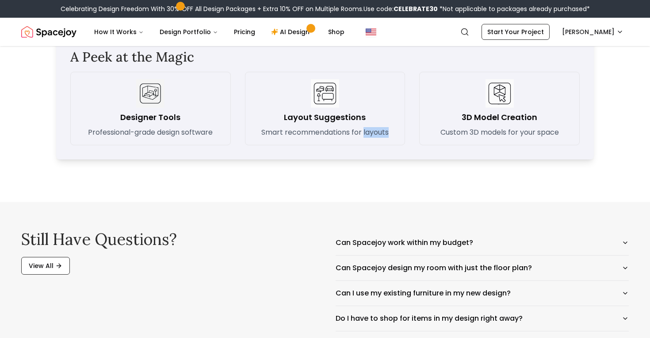
click at [366, 131] on p "Smart recommendations for layouts" at bounding box center [325, 132] width 127 height 11
click at [428, 133] on div "3D Model Creation Custom 3D models for your space" at bounding box center [500, 108] width 146 height 58
drag, startPoint x: 456, startPoint y: 96, endPoint x: 468, endPoint y: 135, distance: 40.3
click at [468, 135] on div "3D Model Creation Custom 3D models for your space" at bounding box center [500, 108] width 146 height 58
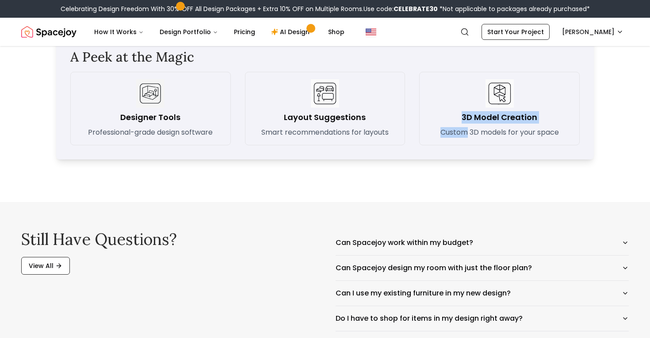
click at [468, 135] on p "Custom 3D models for your space" at bounding box center [500, 132] width 119 height 11
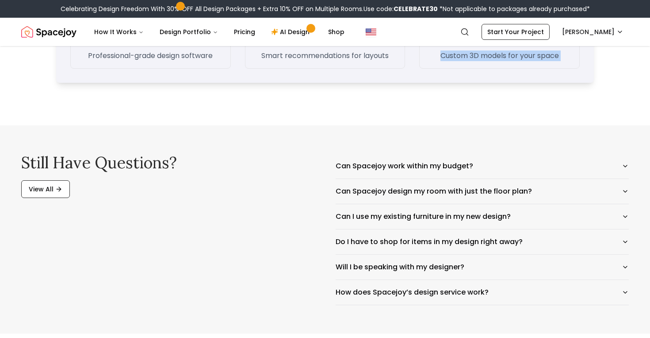
scroll to position [1367, 0]
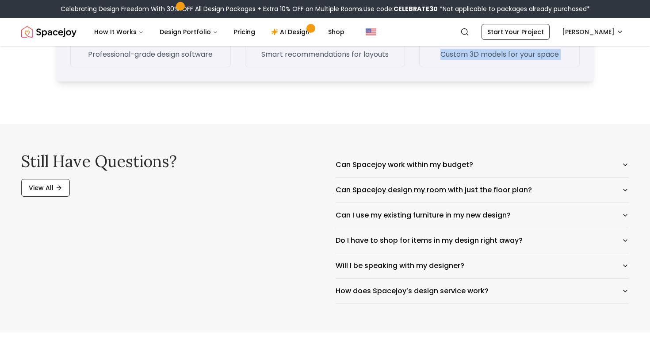
click at [448, 199] on button "Can Spacejoy design my room with just the floor plan?" at bounding box center [482, 189] width 293 height 25
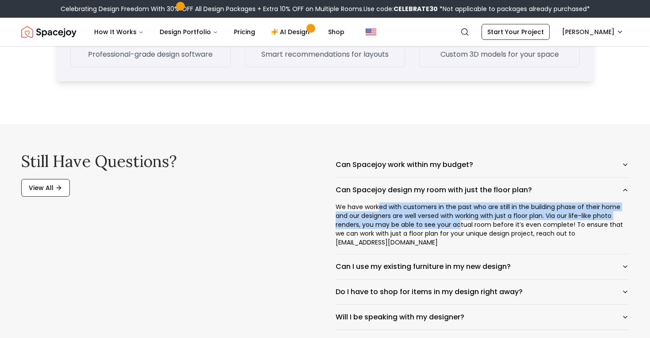
drag, startPoint x: 460, startPoint y: 228, endPoint x: 380, endPoint y: 208, distance: 82.3
click at [380, 208] on div "We have worked with customers in the past who are still in the building phase o…" at bounding box center [482, 227] width 293 height 51
click at [592, 185] on button "Can Spacejoy design my room with just the floor plan?" at bounding box center [482, 189] width 293 height 25
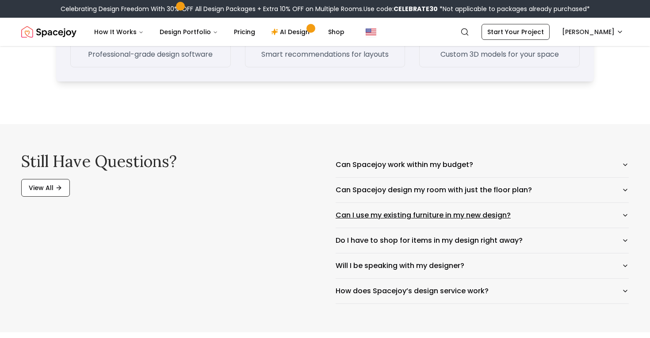
click at [584, 210] on button "Can I use my existing furniture in my new design?" at bounding box center [482, 215] width 293 height 25
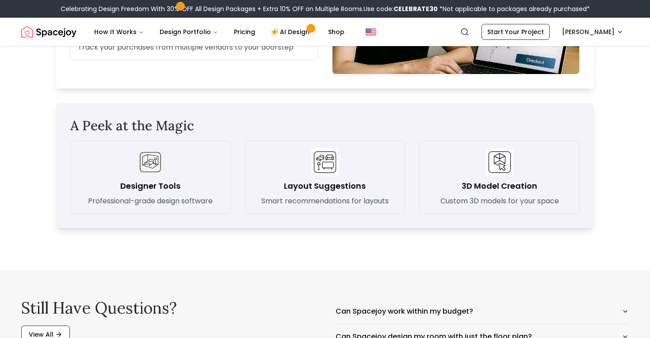
scroll to position [911, 0]
